Goal: Find specific page/section: Find specific page/section

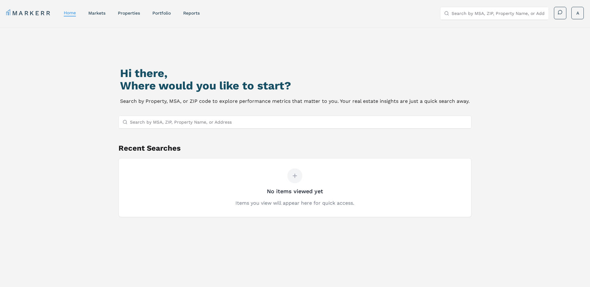
click at [161, 14] on link "Portfolio" at bounding box center [161, 13] width 18 height 5
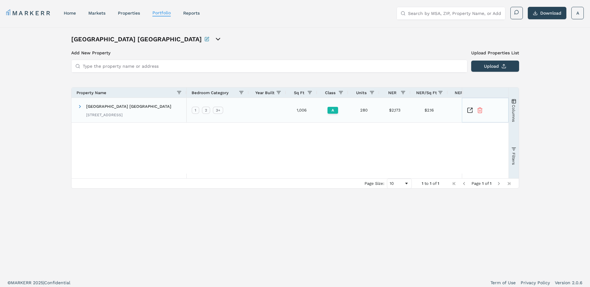
click at [471, 110] on icon "Inspect Comparable" at bounding box center [470, 110] width 6 height 6
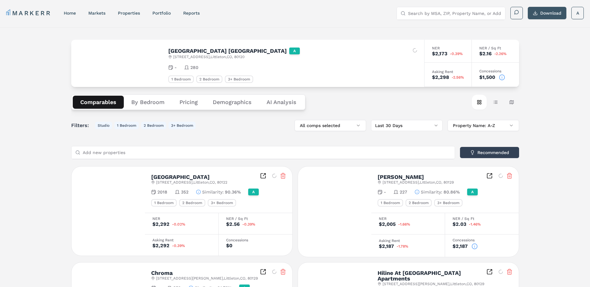
click at [551, 14] on button "Download" at bounding box center [546, 13] width 39 height 12
